Goal: Task Accomplishment & Management: Manage account settings

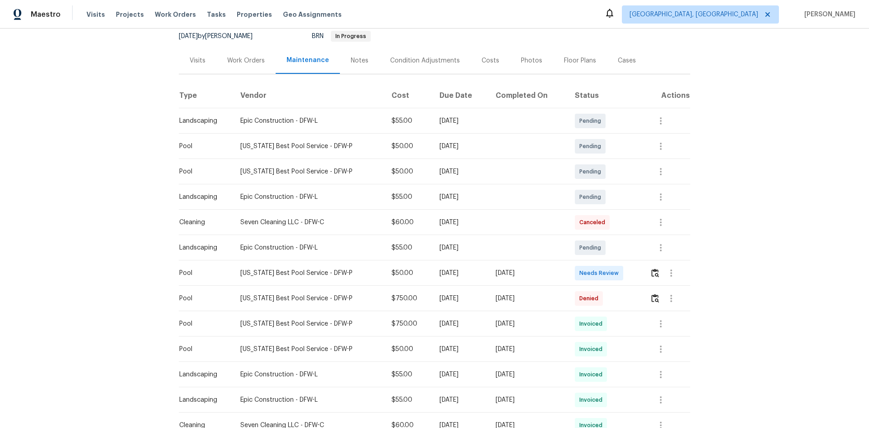
scroll to position [91, 0]
drag, startPoint x: 184, startPoint y: 274, endPoint x: 646, endPoint y: 270, distance: 462.1
click at [618, 270] on tr "Pool [US_STATE] Best Pool Service - DFW-P $50.00 [DATE] [DATE] Needs Review" at bounding box center [434, 272] width 511 height 25
click at [618, 271] on img "button" at bounding box center [655, 272] width 8 height 9
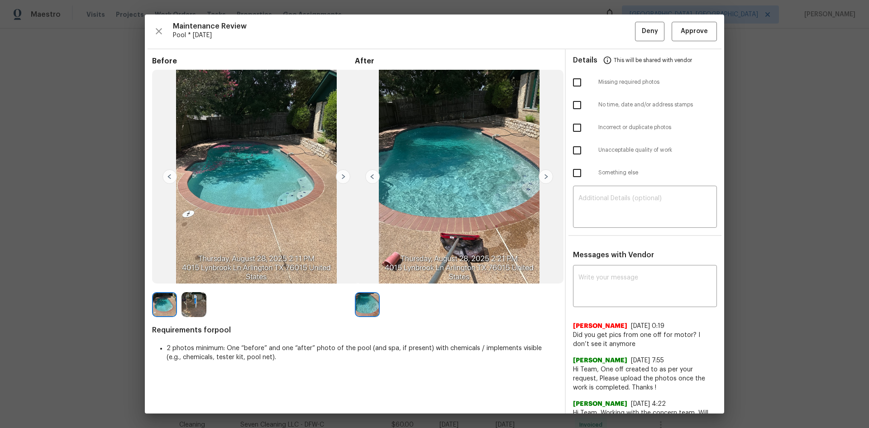
drag, startPoint x: 539, startPoint y: 182, endPoint x: 515, endPoint y: 181, distance: 24.4
click at [539, 182] on img at bounding box center [546, 176] width 14 height 14
click at [346, 174] on img at bounding box center [343, 176] width 14 height 14
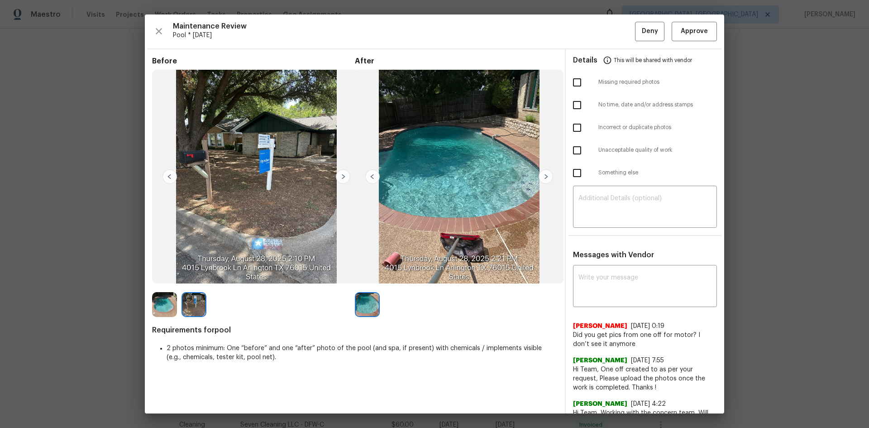
click at [174, 175] on img at bounding box center [169, 176] width 14 height 14
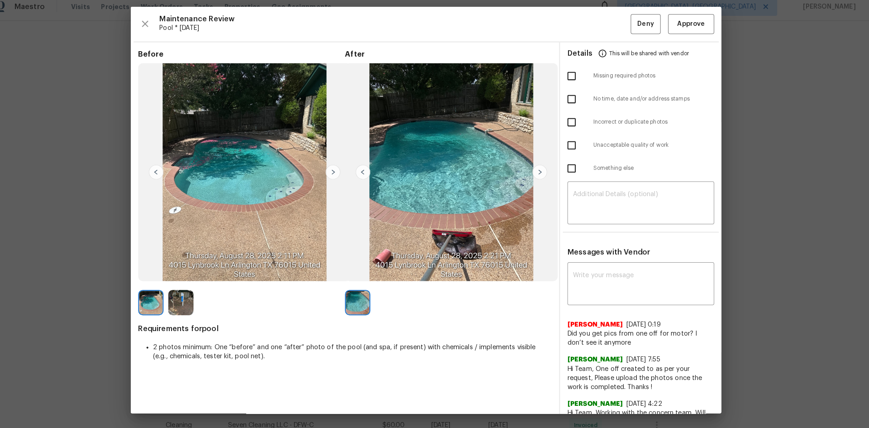
scroll to position [0, 0]
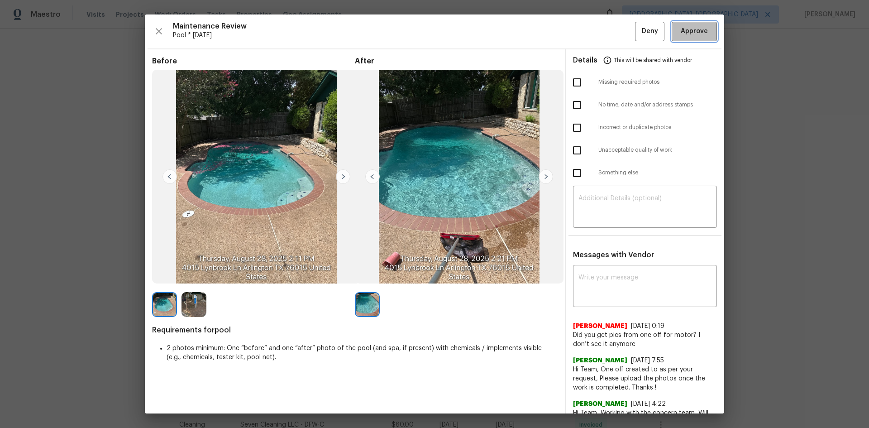
click at [618, 35] on span "Approve" at bounding box center [694, 31] width 27 height 11
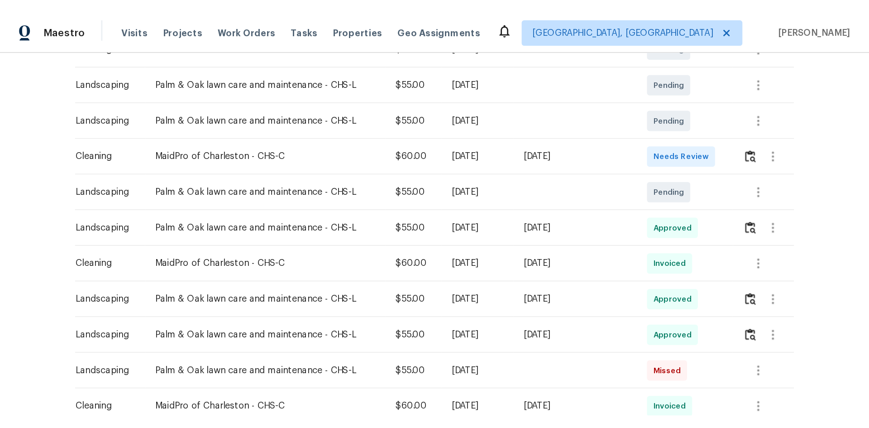
scroll to position [181, 0]
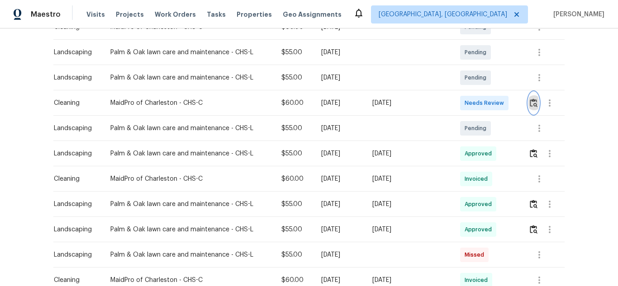
click at [529, 100] on button "button" at bounding box center [534, 103] width 10 height 22
